Goal: Information Seeking & Learning: Learn about a topic

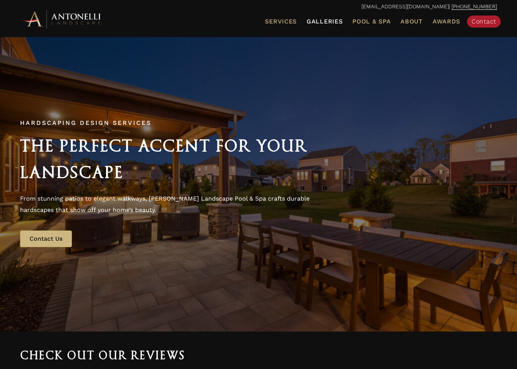
click at [329, 26] on link "Galleries" at bounding box center [325, 22] width 42 height 10
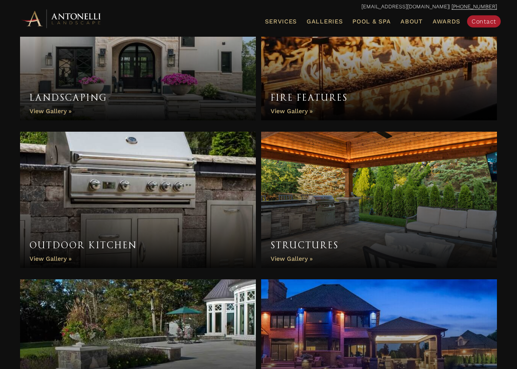
scroll to position [454, 0]
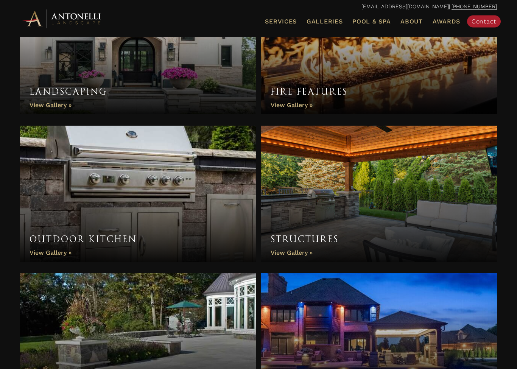
click at [300, 250] on link "Structures" at bounding box center [379, 194] width 236 height 136
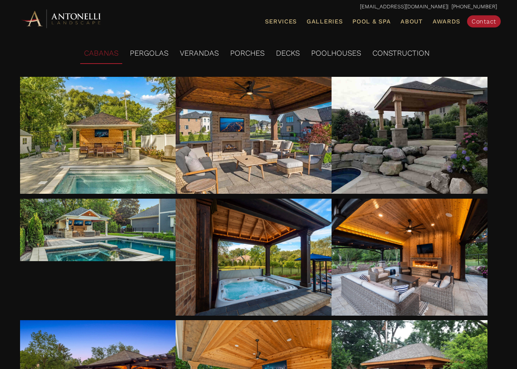
scroll to position [74, 0]
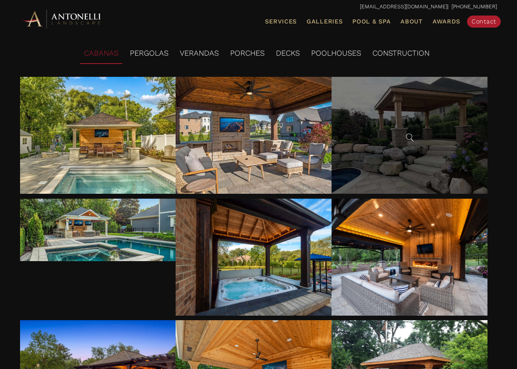
click at [453, 130] on div at bounding box center [410, 135] width 156 height 117
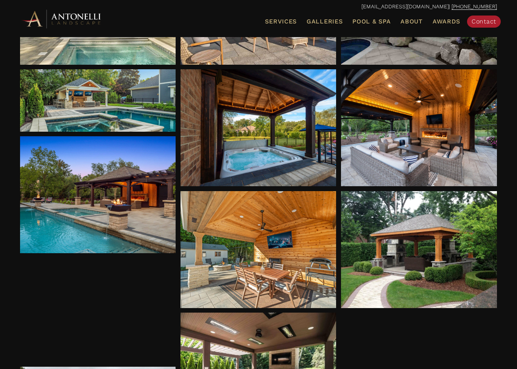
scroll to position [203, 0]
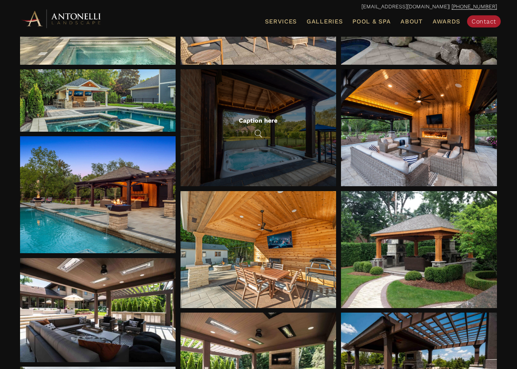
click at [275, 147] on div "Caption here" at bounding box center [259, 128] width 156 height 117
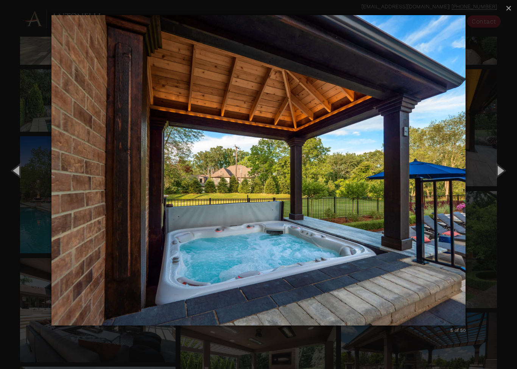
click at [492, 201] on div "5 of 50 Loading..." at bounding box center [258, 170] width 517 height 341
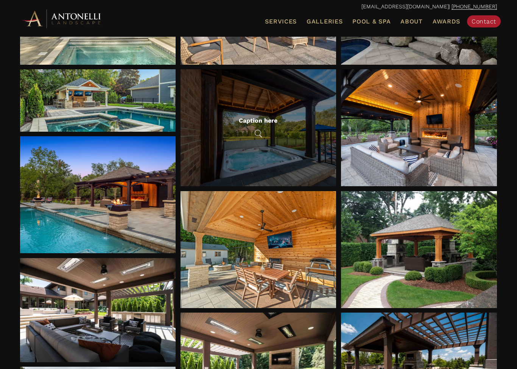
click at [264, 160] on div "Caption here" at bounding box center [259, 128] width 156 height 117
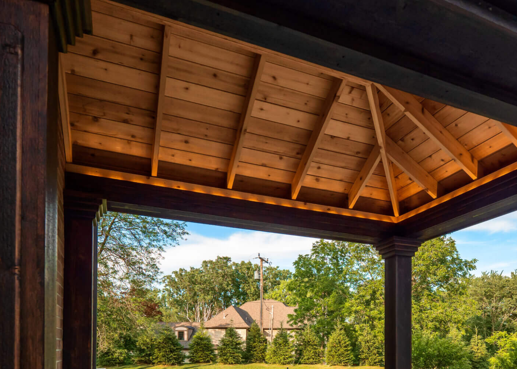
scroll to position [203, 0]
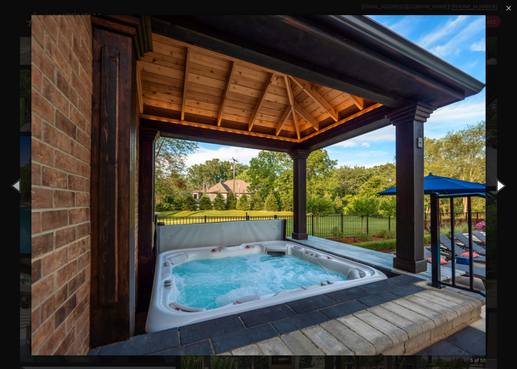
click at [508, 181] on button "Next (Right arrow key)" at bounding box center [500, 186] width 34 height 42
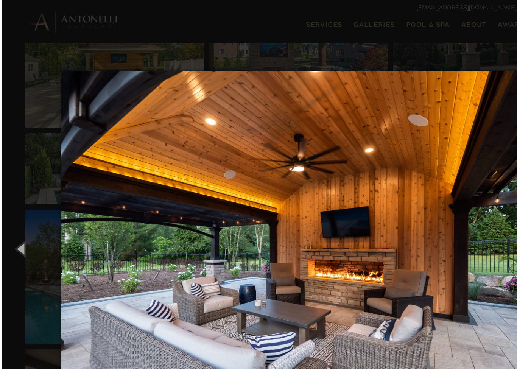
scroll to position [154, 0]
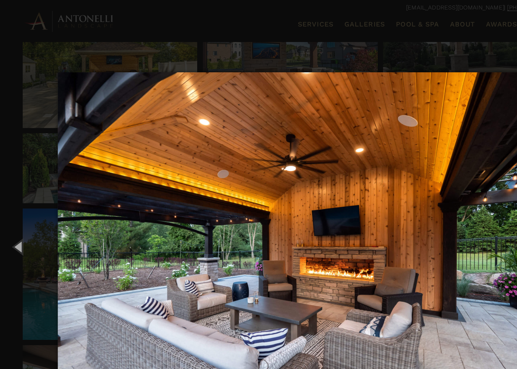
click at [458, 172] on img "carousel" at bounding box center [259, 219] width 414 height 341
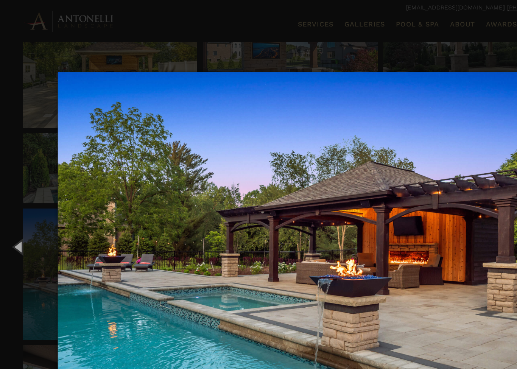
click at [438, 185] on img "carousel" at bounding box center [259, 219] width 414 height 341
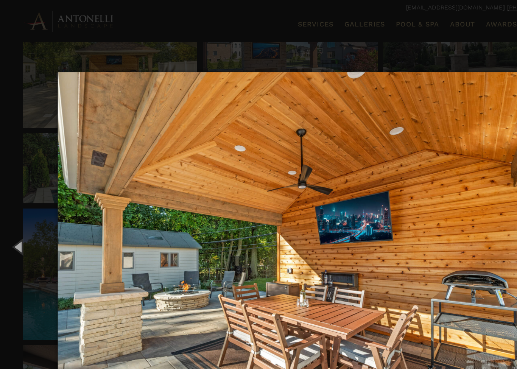
click at [442, 186] on img "carousel" at bounding box center [259, 219] width 414 height 341
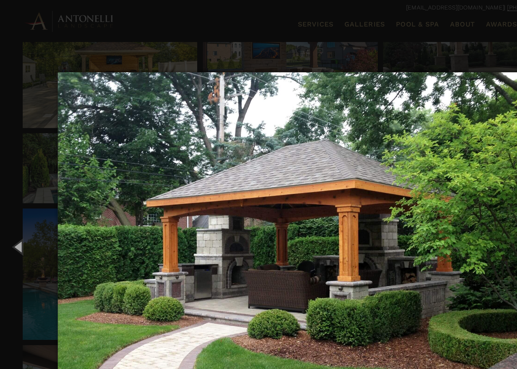
click at [436, 166] on img "carousel" at bounding box center [259, 219] width 414 height 341
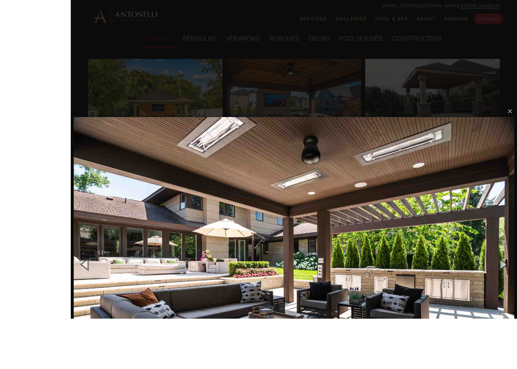
scroll to position [97, 0]
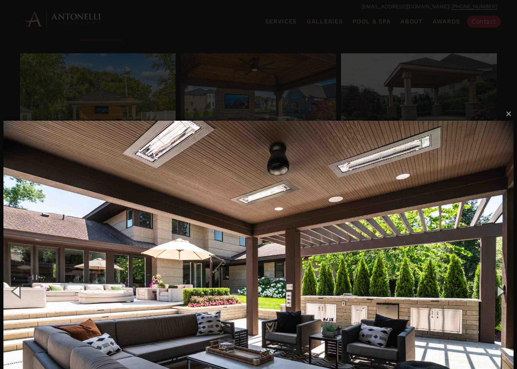
click at [487, 224] on img "carousel" at bounding box center [258, 291] width 511 height 371
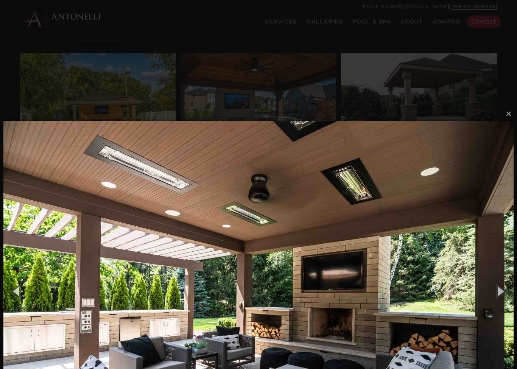
click at [493, 231] on img "carousel" at bounding box center [258, 291] width 511 height 371
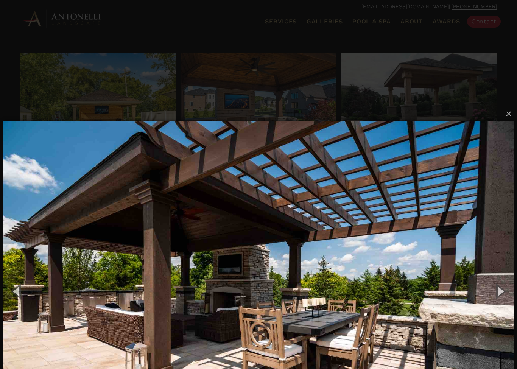
click at [490, 230] on img "carousel" at bounding box center [258, 291] width 511 height 371
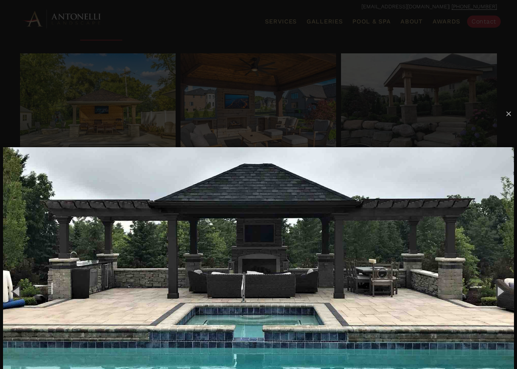
click at [487, 228] on img "carousel" at bounding box center [258, 291] width 511 height 318
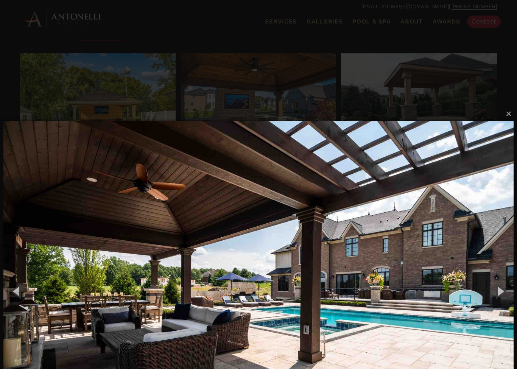
click at [487, 227] on img "carousel" at bounding box center [258, 291] width 511 height 371
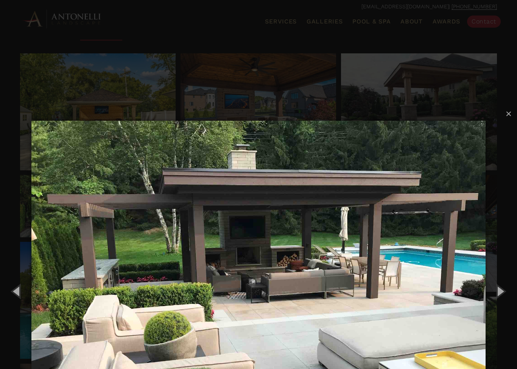
click at [479, 227] on img "carousel" at bounding box center [258, 291] width 454 height 371
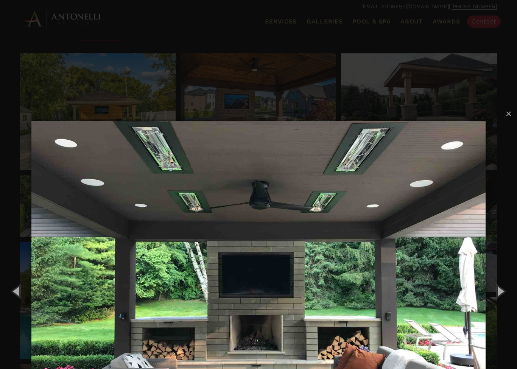
click at [52, 201] on img "carousel" at bounding box center [258, 291] width 454 height 371
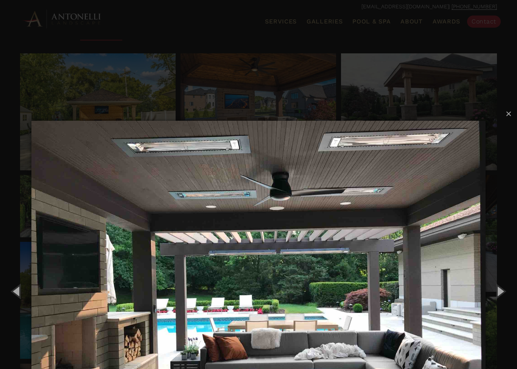
click at [78, 242] on img "carousel" at bounding box center [258, 291] width 454 height 371
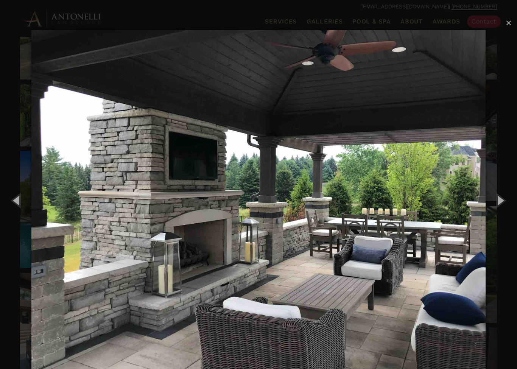
scroll to position [189, 0]
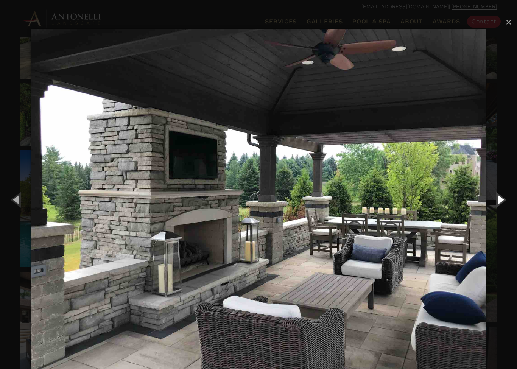
click at [503, 200] on button "Next (Right arrow key)" at bounding box center [500, 200] width 34 height 42
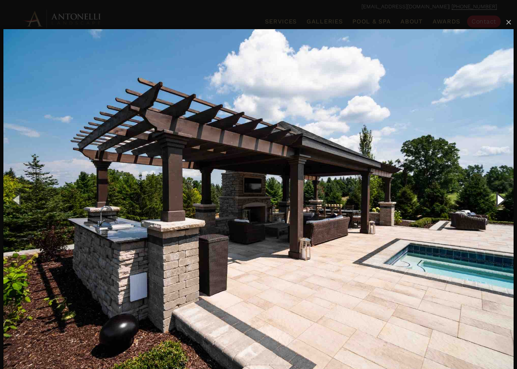
click at [499, 201] on button "Next (Right arrow key)" at bounding box center [500, 200] width 34 height 42
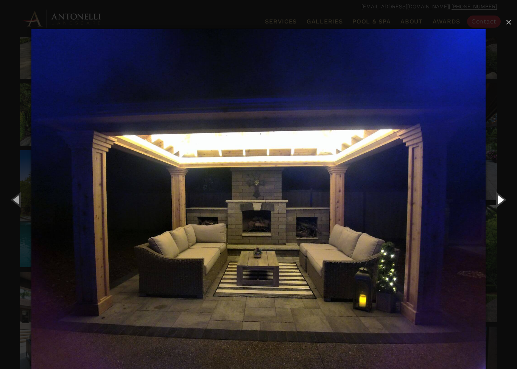
click at [501, 206] on button "Next (Right arrow key)" at bounding box center [500, 200] width 34 height 42
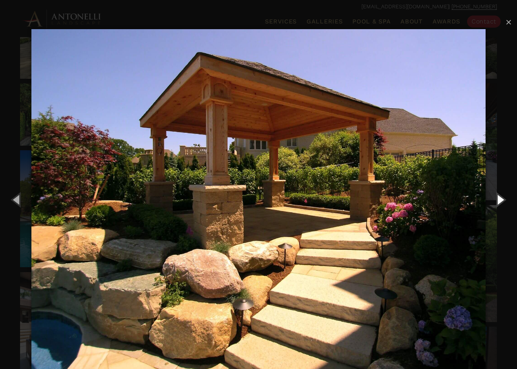
click at [499, 201] on button "Next (Right arrow key)" at bounding box center [500, 200] width 34 height 42
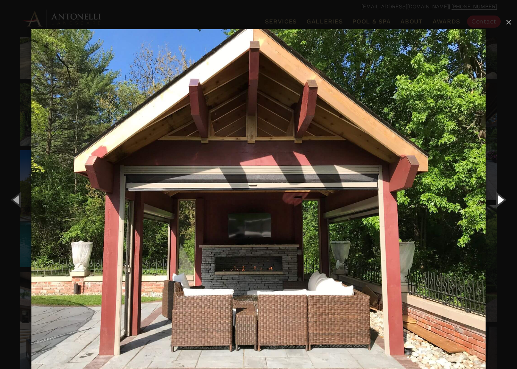
click at [502, 199] on button "Next (Right arrow key)" at bounding box center [500, 200] width 34 height 42
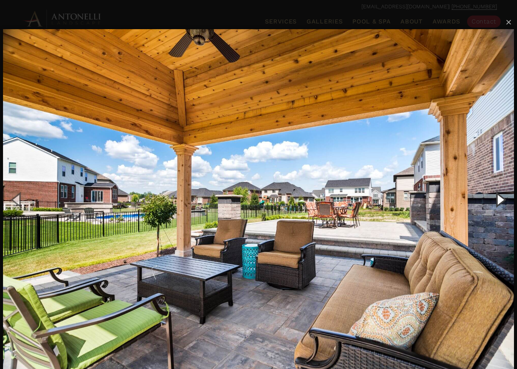
click at [501, 196] on button "Next (Right arrow key)" at bounding box center [500, 200] width 34 height 42
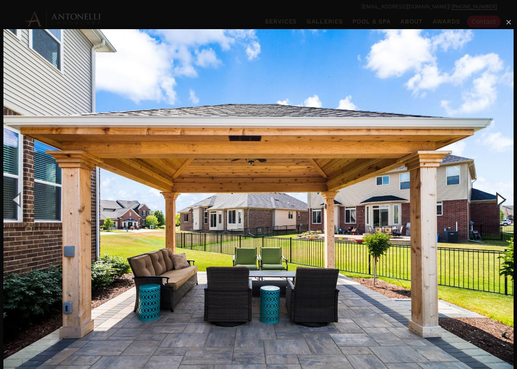
click at [504, 197] on button "Next (Right arrow key)" at bounding box center [500, 200] width 34 height 42
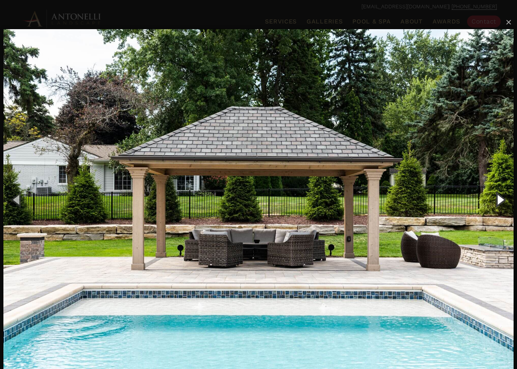
click at [505, 194] on button "Next (Right arrow key)" at bounding box center [500, 200] width 34 height 42
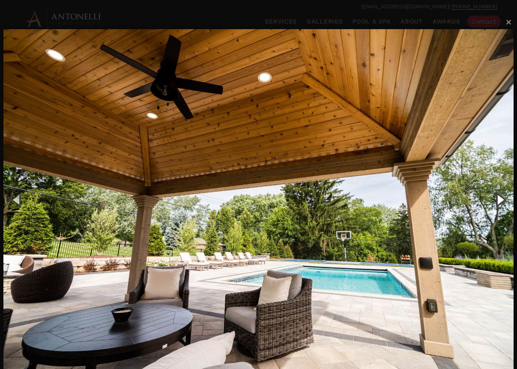
click at [503, 194] on button "Next (Right arrow key)" at bounding box center [500, 200] width 34 height 42
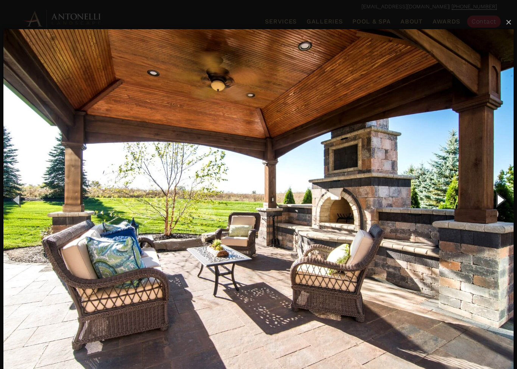
click at [506, 194] on button "Next (Right arrow key)" at bounding box center [500, 200] width 34 height 42
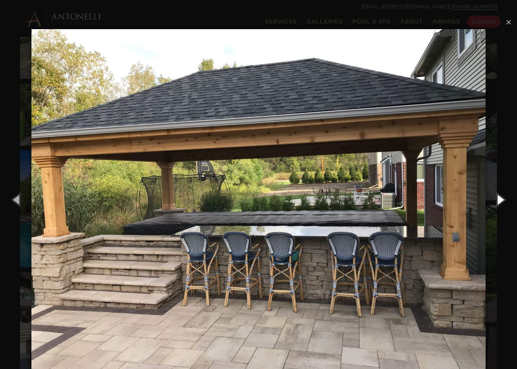
click at [500, 197] on button "Next (Right arrow key)" at bounding box center [500, 200] width 34 height 42
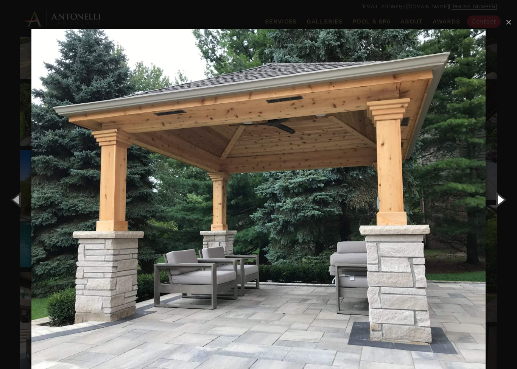
click at [503, 196] on button "Next (Right arrow key)" at bounding box center [500, 200] width 34 height 42
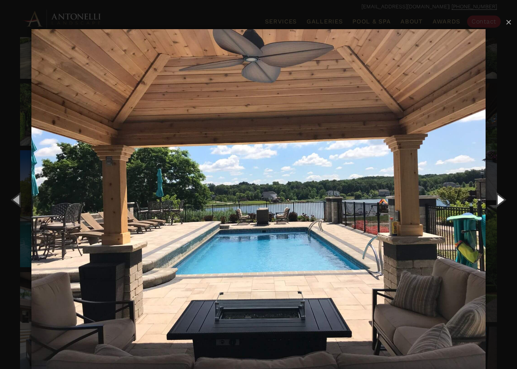
click at [503, 195] on button "Next (Right arrow key)" at bounding box center [500, 200] width 34 height 42
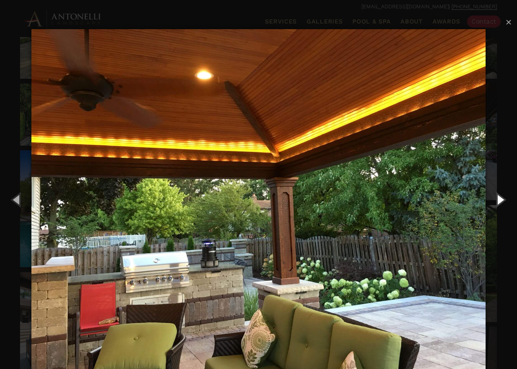
click at [503, 194] on button "Next (Right arrow key)" at bounding box center [500, 200] width 34 height 42
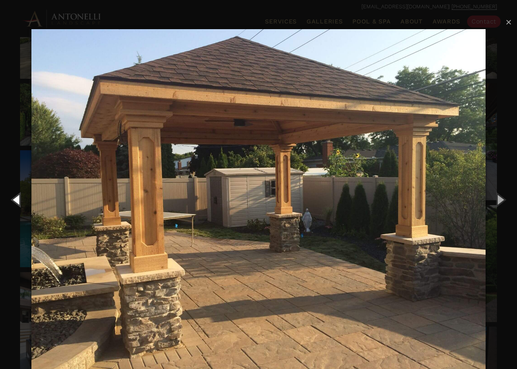
click at [25, 201] on button "Previous (Left arrow key)" at bounding box center [17, 200] width 34 height 42
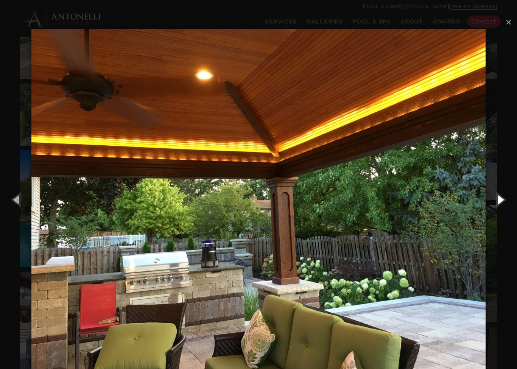
click at [507, 199] on button "Next (Right arrow key)" at bounding box center [500, 200] width 34 height 42
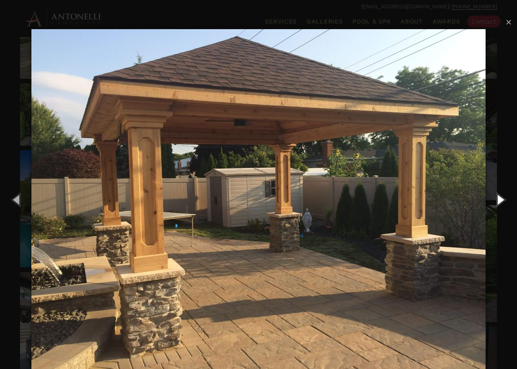
click at [504, 197] on button "Next (Right arrow key)" at bounding box center [500, 200] width 34 height 42
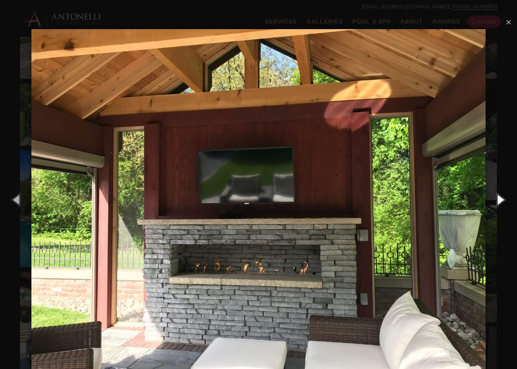
click at [503, 194] on button "Next (Right arrow key)" at bounding box center [500, 200] width 34 height 42
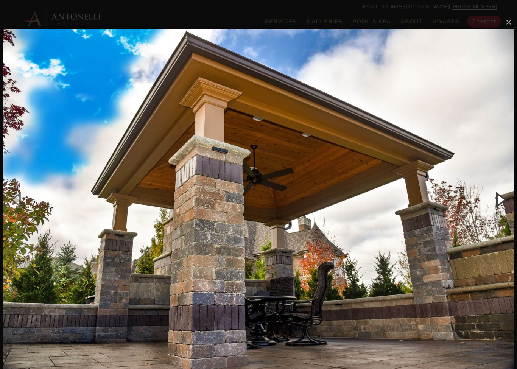
click at [500, 200] on button "Next (Right arrow key)" at bounding box center [500, 200] width 34 height 42
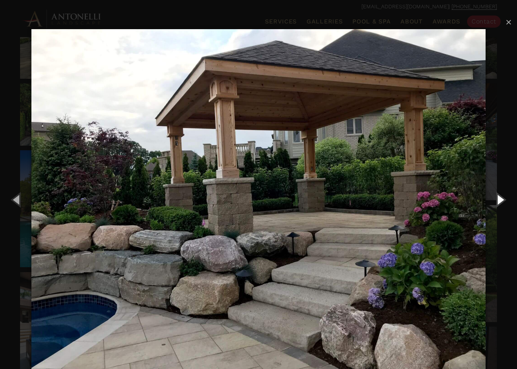
click at [501, 196] on button "Next (Right arrow key)" at bounding box center [500, 200] width 34 height 42
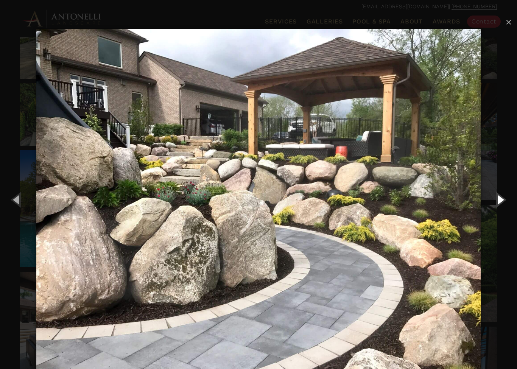
click at [501, 196] on button "Next (Right arrow key)" at bounding box center [500, 200] width 34 height 42
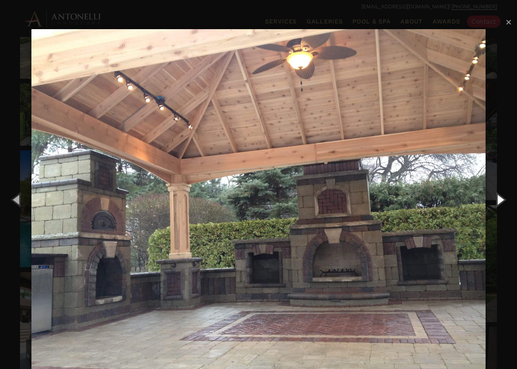
click at [501, 195] on button "Next (Right arrow key)" at bounding box center [500, 200] width 34 height 42
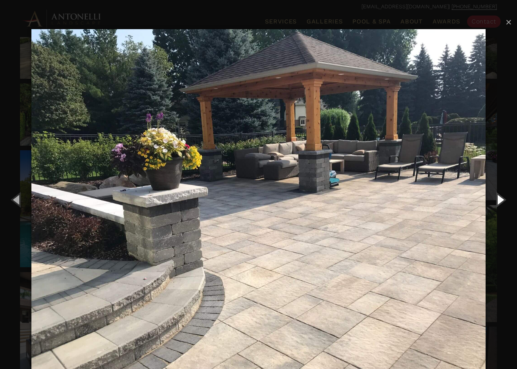
click at [501, 195] on button "Next (Right arrow key)" at bounding box center [500, 200] width 34 height 42
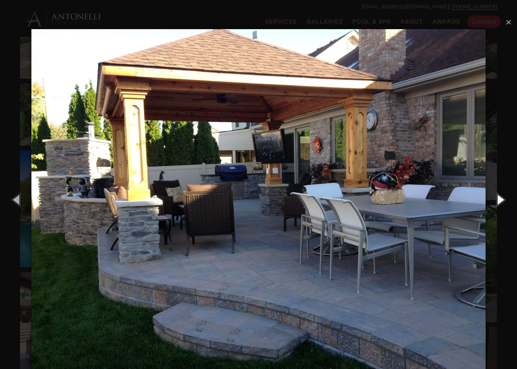
click at [500, 193] on button "Next (Right arrow key)" at bounding box center [500, 200] width 34 height 42
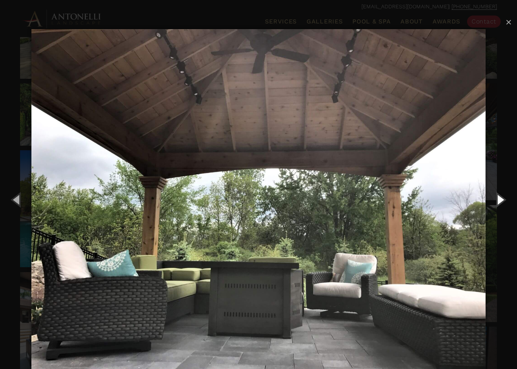
click at [503, 192] on button "Next (Right arrow key)" at bounding box center [500, 200] width 34 height 42
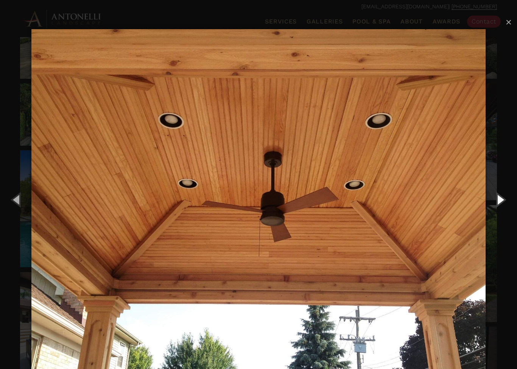
click at [503, 190] on button "Next (Right arrow key)" at bounding box center [500, 200] width 34 height 42
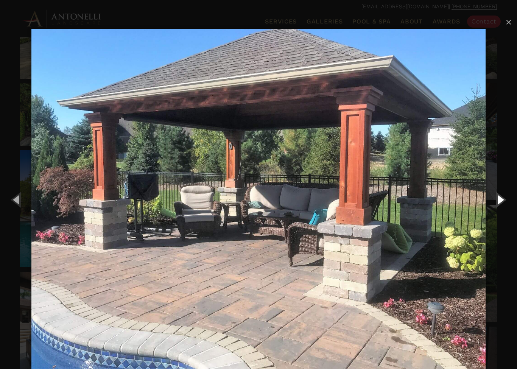
click at [502, 189] on button "Next (Right arrow key)" at bounding box center [500, 200] width 34 height 42
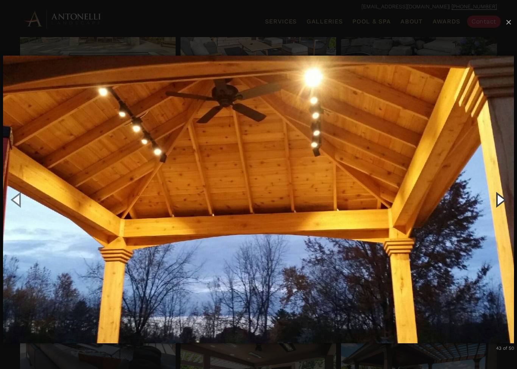
click at [498, 195] on button "Next (Right arrow key)" at bounding box center [500, 200] width 34 height 42
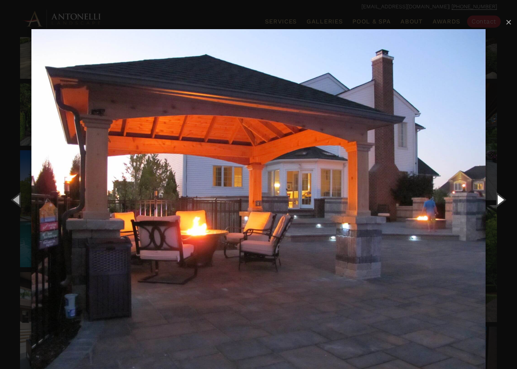
click at [497, 195] on button "Next (Right arrow key)" at bounding box center [500, 200] width 34 height 42
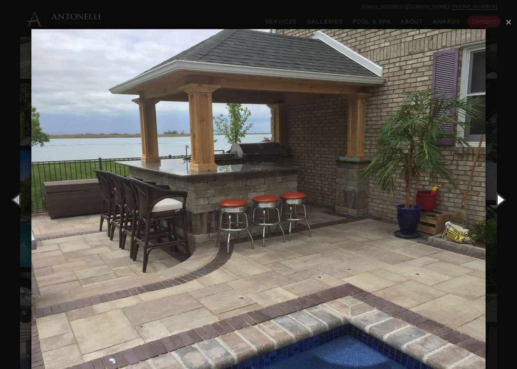
click at [504, 199] on button "Next (Right arrow key)" at bounding box center [500, 200] width 34 height 42
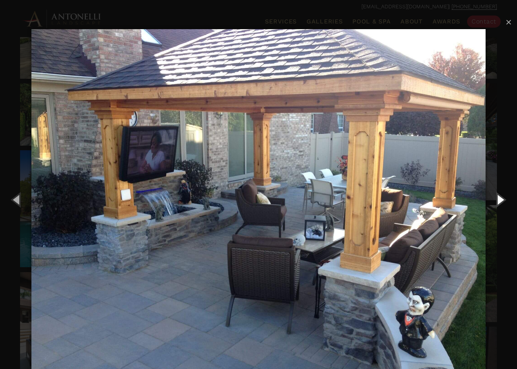
click at [506, 199] on button "Next (Right arrow key)" at bounding box center [500, 200] width 34 height 42
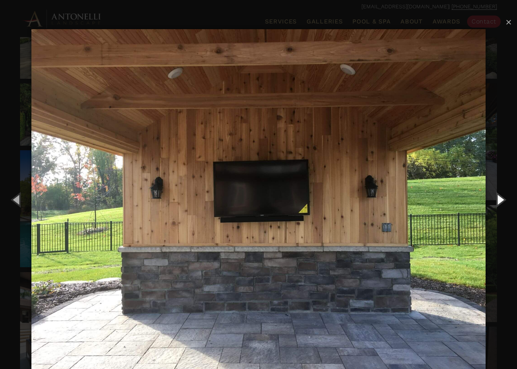
click at [507, 200] on button "Next (Right arrow key)" at bounding box center [500, 200] width 34 height 42
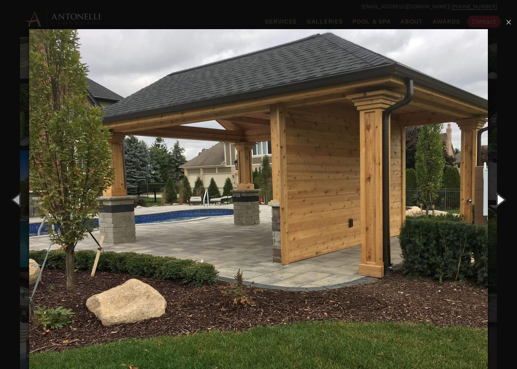
click at [506, 201] on button "Next (Right arrow key)" at bounding box center [500, 200] width 34 height 42
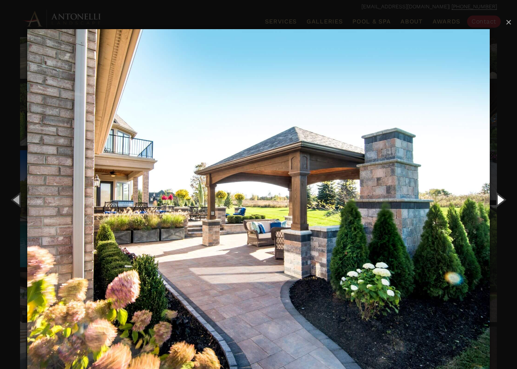
click at [507, 201] on button "Next (Right arrow key)" at bounding box center [500, 200] width 34 height 42
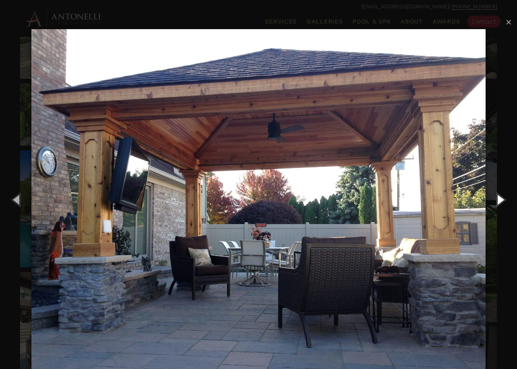
click at [507, 201] on button "Next (Right arrow key)" at bounding box center [500, 200] width 34 height 42
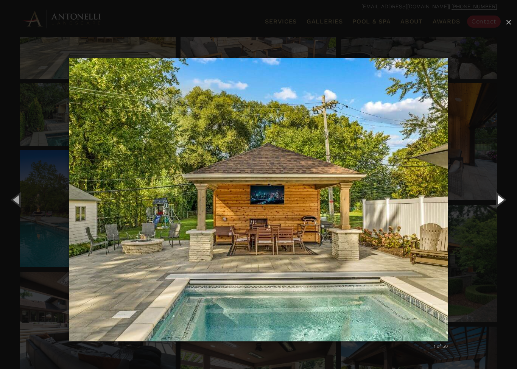
click at [507, 200] on button "Next (Right arrow key)" at bounding box center [500, 200] width 34 height 42
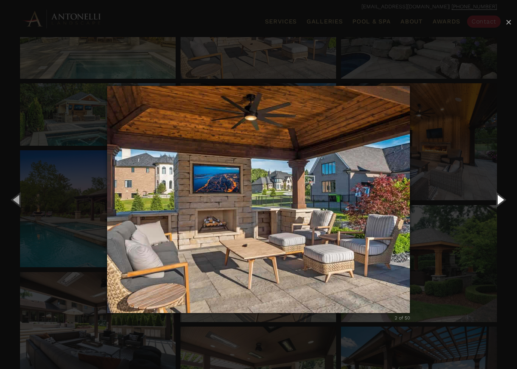
click at [506, 201] on button "Next (Right arrow key)" at bounding box center [500, 200] width 34 height 42
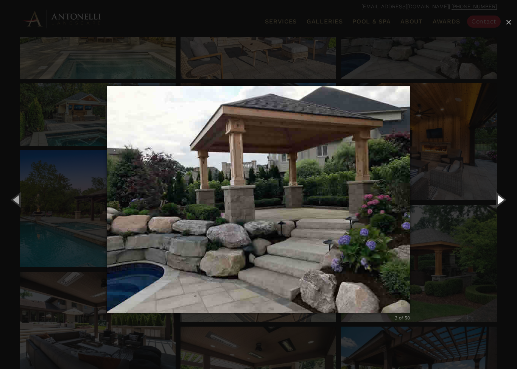
click at [506, 200] on button "Next (Right arrow key)" at bounding box center [500, 200] width 34 height 42
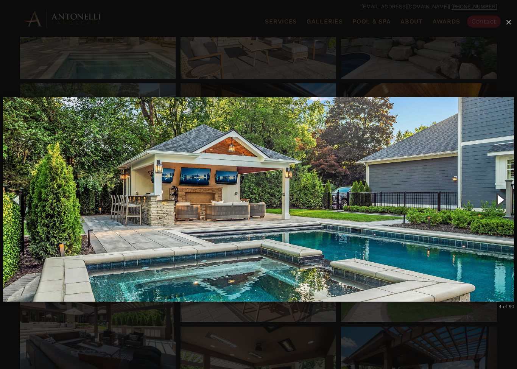
click at [506, 200] on button "Next (Right arrow key)" at bounding box center [500, 200] width 34 height 42
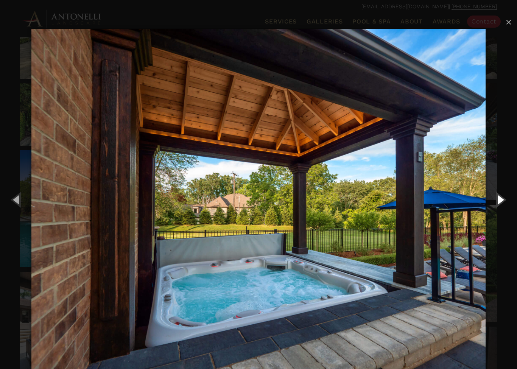
click at [506, 200] on button "Next (Right arrow key)" at bounding box center [500, 200] width 34 height 42
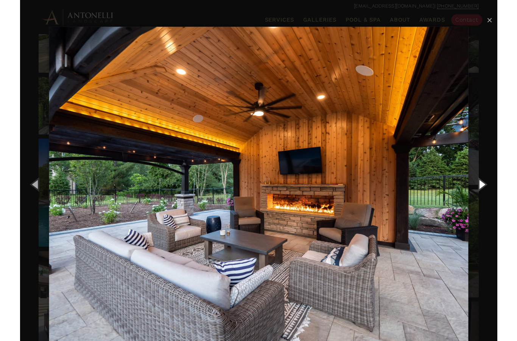
scroll to position [219, 0]
